Goal: Find contact information: Obtain details needed to contact an individual or organization

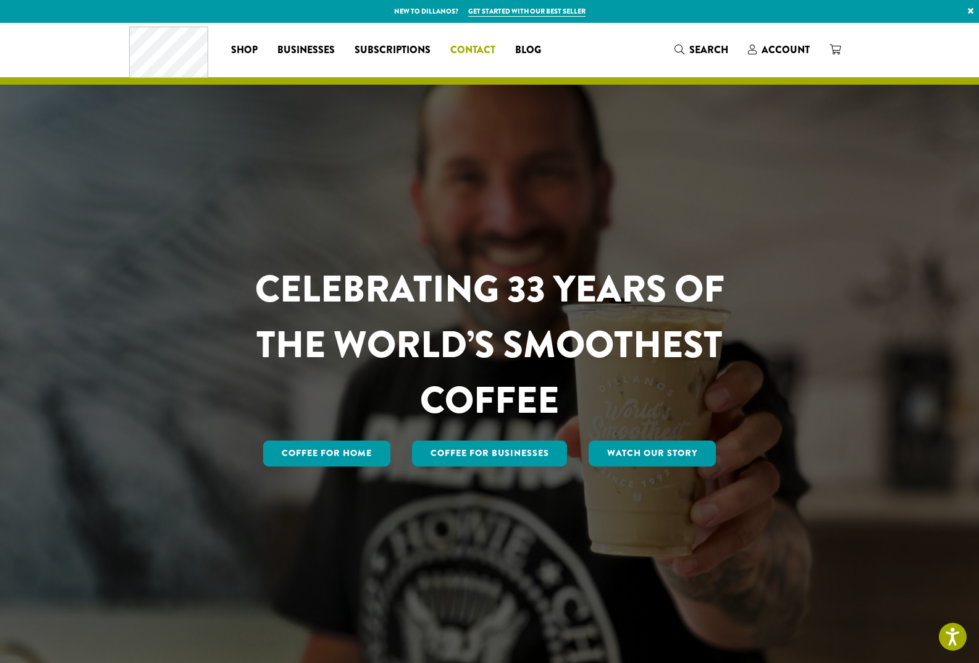
click at [468, 48] on span "Contact" at bounding box center [472, 50] width 45 height 15
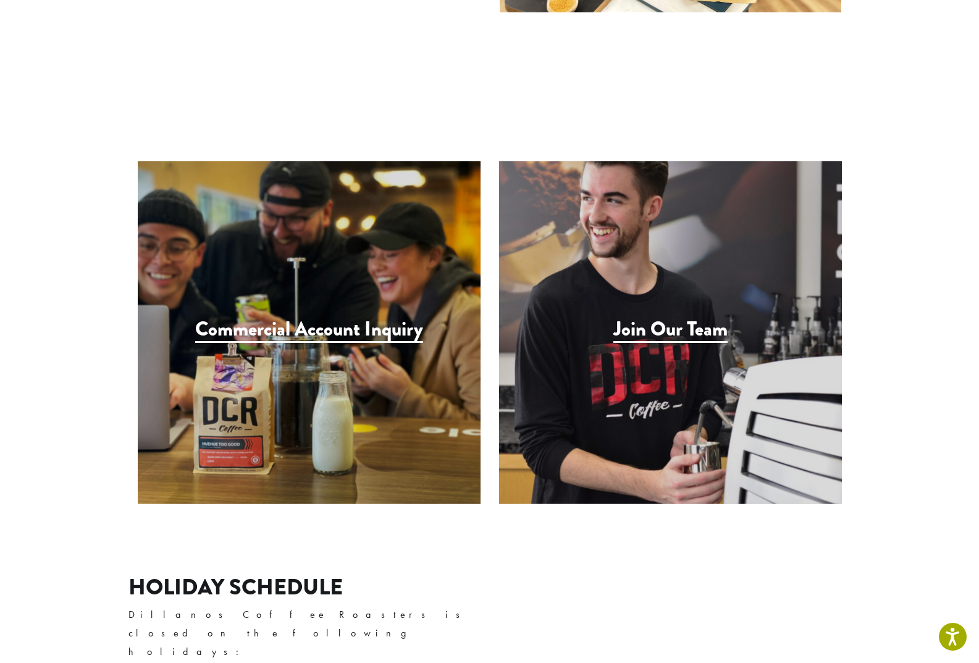
scroll to position [1949, 0]
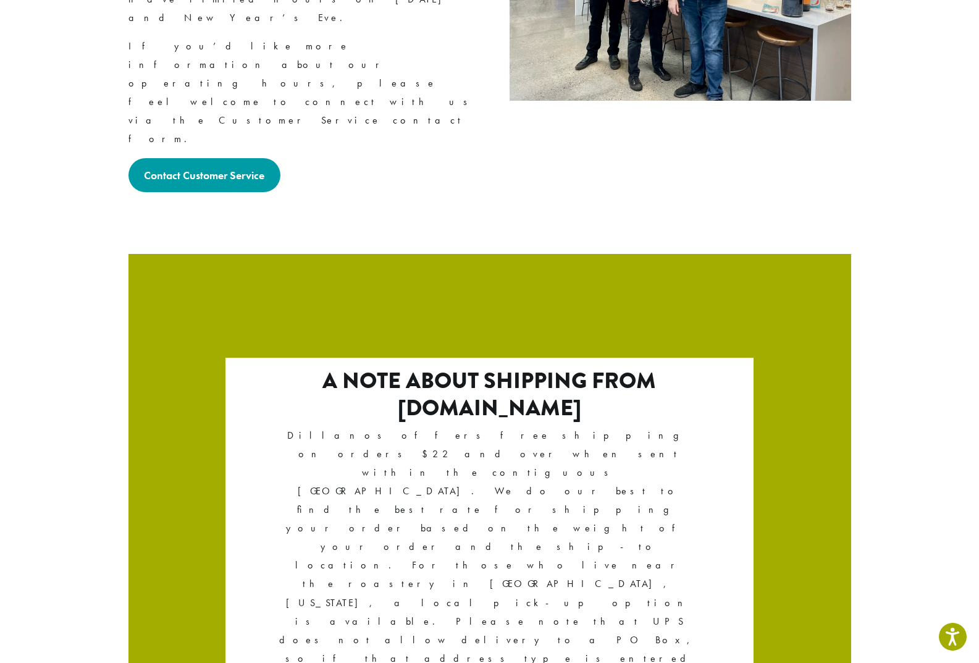
copy p "253) 826-1807"
drag, startPoint x: 132, startPoint y: 588, endPoint x: 244, endPoint y: 591, distance: 111.8
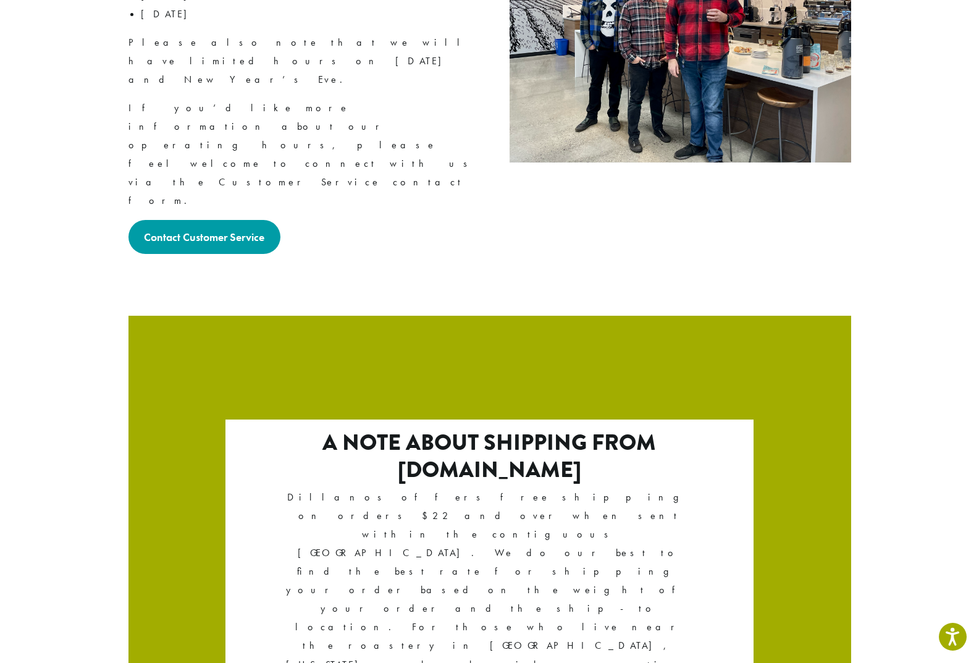
scroll to position [1949, 0]
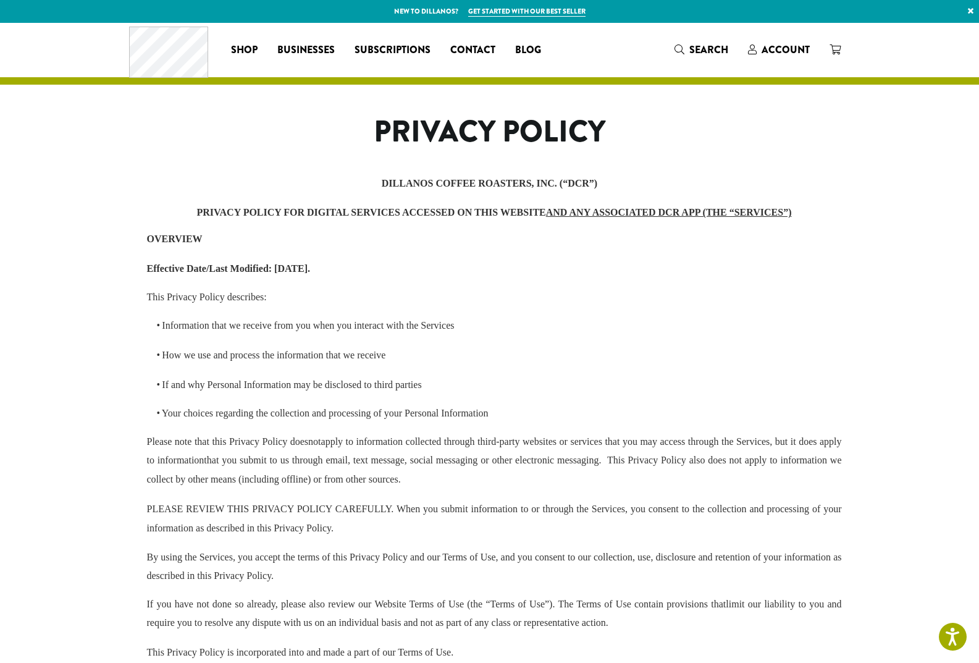
scroll to position [3047, 0]
